Goal: Information Seeking & Learning: Learn about a topic

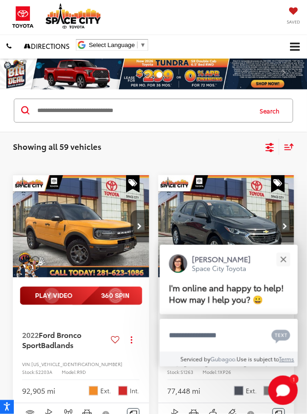
click at [29, 227] on img "2022 Ford Bronco Sport Badlands 0" at bounding box center [81, 226] width 138 height 103
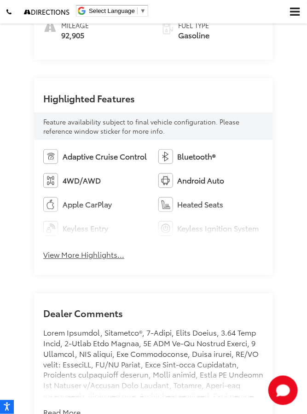
scroll to position [927, 0]
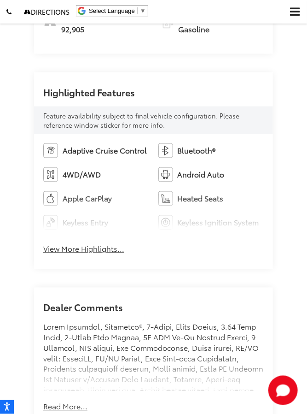
click at [46, 254] on button "View More Highlights..." at bounding box center [83, 249] width 81 height 11
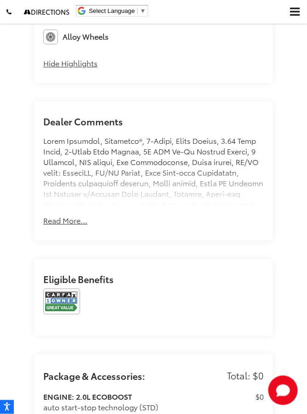
scroll to position [1298, 0]
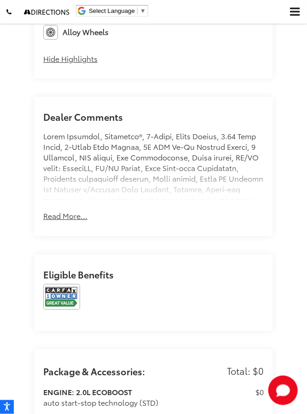
click at [45, 221] on button "Read More..." at bounding box center [65, 215] width 44 height 11
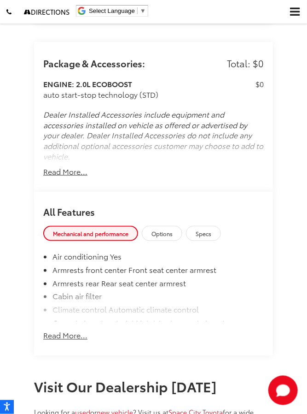
scroll to position [2262, 0]
click at [46, 176] on button "Read More..." at bounding box center [65, 171] width 44 height 11
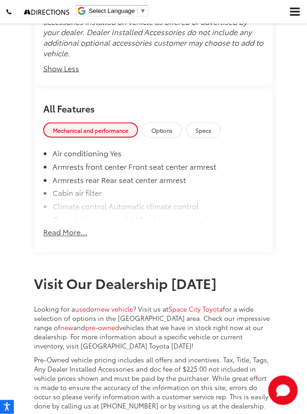
scroll to position [2368, 0]
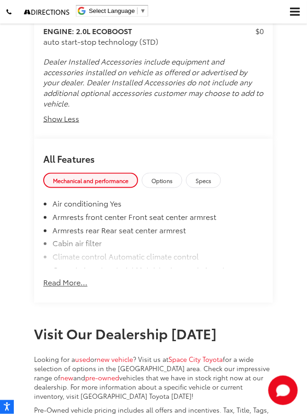
click at [56, 288] on button "Read More..." at bounding box center [65, 278] width 44 height 20
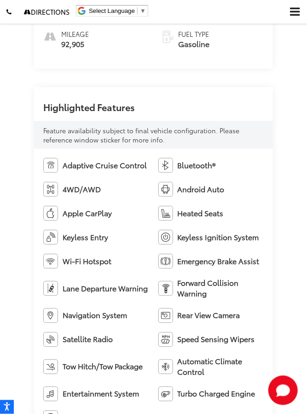
scroll to position [0, 0]
